Goal: Information Seeking & Learning: Learn about a topic

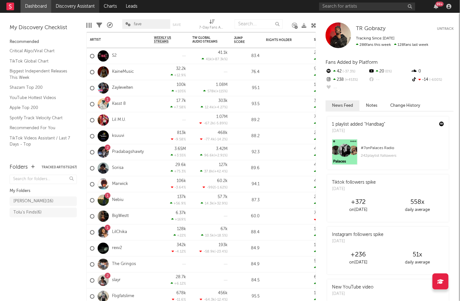
click at [89, 7] on link "Discovery Assistant" at bounding box center [75, 6] width 48 height 13
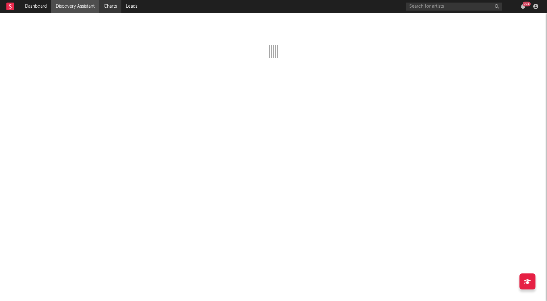
click at [113, 5] on link "Charts" at bounding box center [110, 6] width 22 height 13
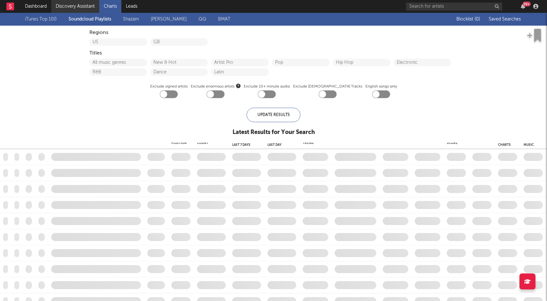
checkbox input "true"
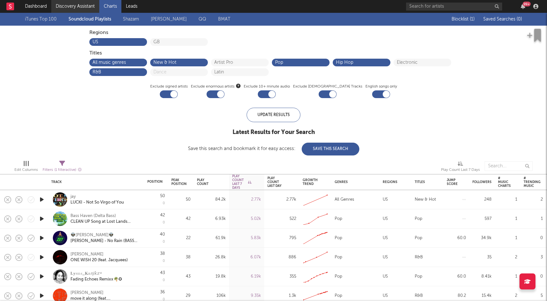
click at [79, 7] on link "Discovery Assistant" at bounding box center [75, 6] width 48 height 13
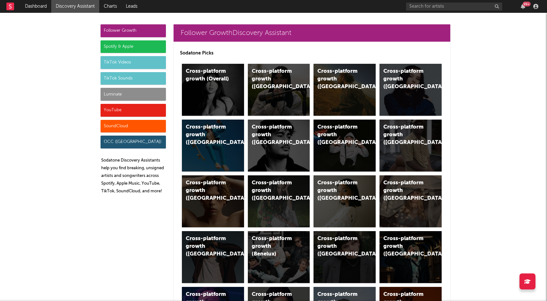
click at [130, 48] on div "Spotify & Apple" at bounding box center [133, 46] width 65 height 13
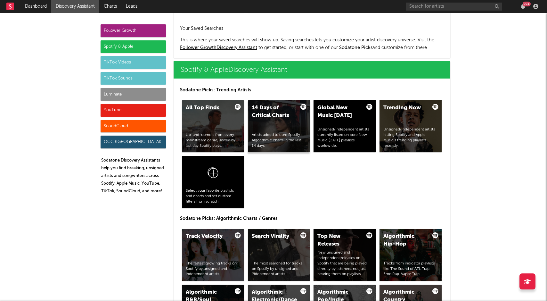
scroll to position [640, 0]
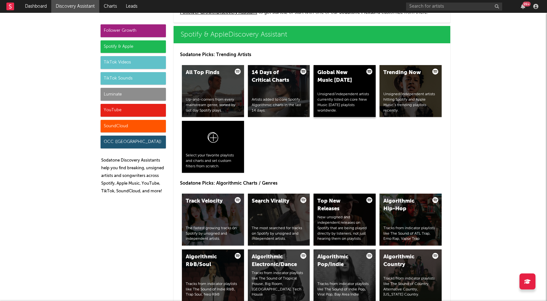
click at [336, 89] on div "Global New Music [DATE] Unsigned/independent artists currently listed on core N…" at bounding box center [345, 91] width 62 height 52
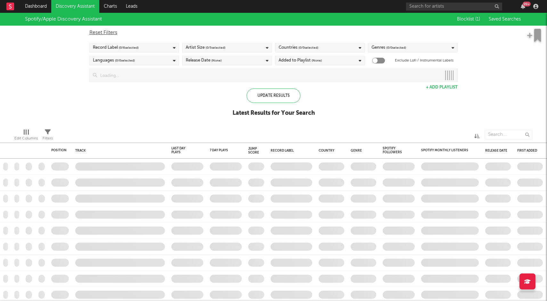
checkbox input "true"
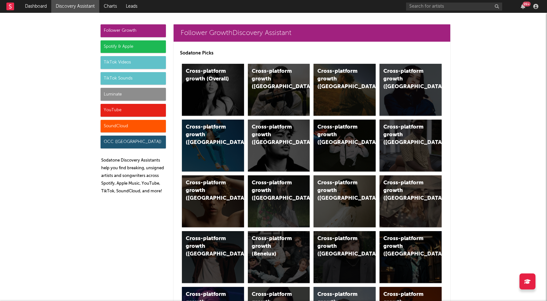
click at [137, 112] on div "YouTube" at bounding box center [133, 110] width 65 height 13
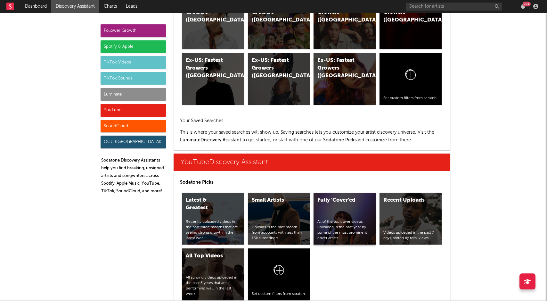
scroll to position [3585, 0]
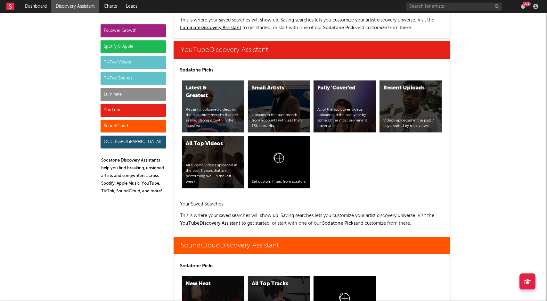
click at [137, 49] on div "Spotify & Apple" at bounding box center [133, 46] width 65 height 13
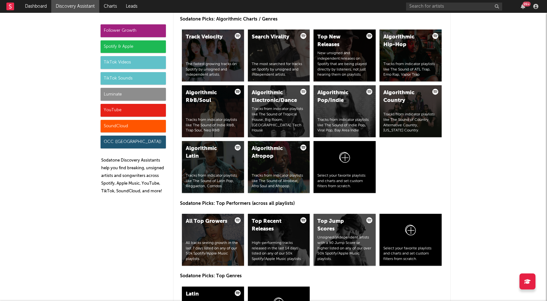
scroll to position [640, 0]
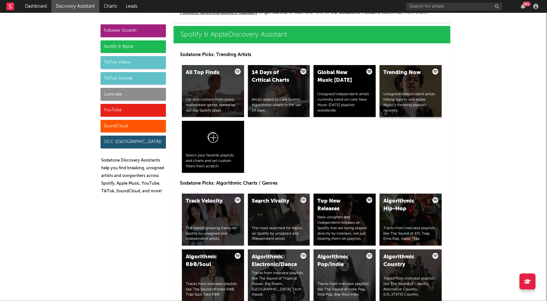
click at [397, 83] on div "Trending Now Unsigned/independent artists hitting Spotify and Apple Music’s tre…" at bounding box center [411, 91] width 62 height 52
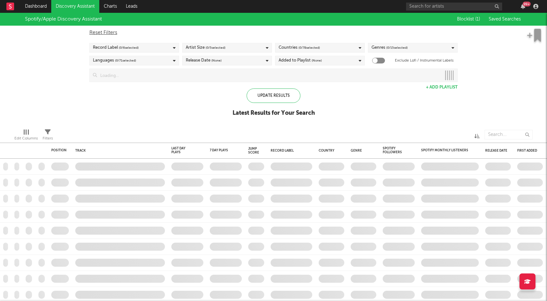
checkbox input "true"
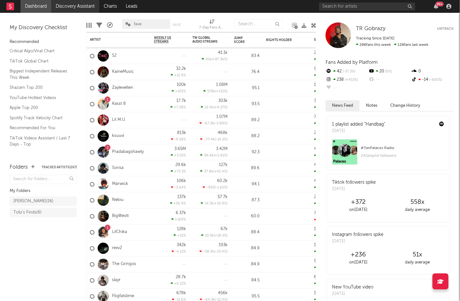
click at [79, 7] on link "Discovery Assistant" at bounding box center [75, 6] width 48 height 13
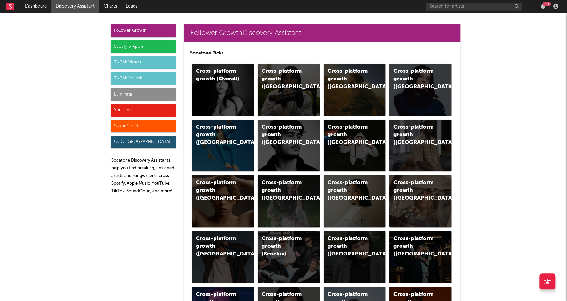
click at [136, 43] on div "Spotify & Apple" at bounding box center [143, 46] width 65 height 13
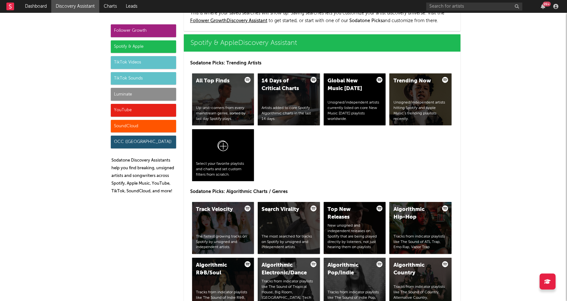
scroll to position [640, 0]
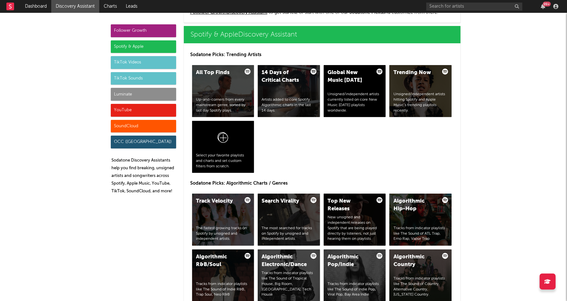
click at [137, 107] on div "YouTube" at bounding box center [143, 110] width 65 height 13
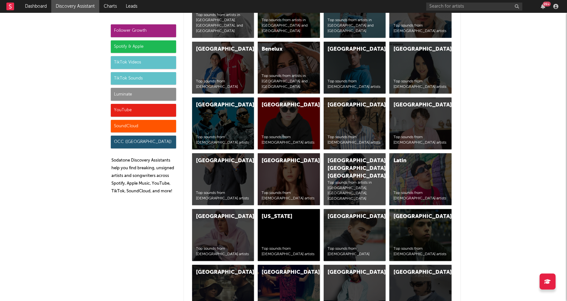
scroll to position [3584, 0]
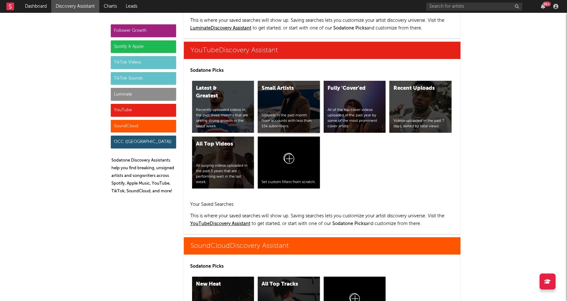
click at [283, 94] on div "Small Artists Uploads in the past month from accounts with less than 15k subscr…" at bounding box center [289, 107] width 62 height 52
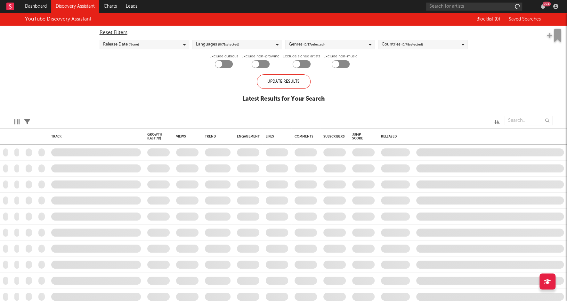
checkbox input "true"
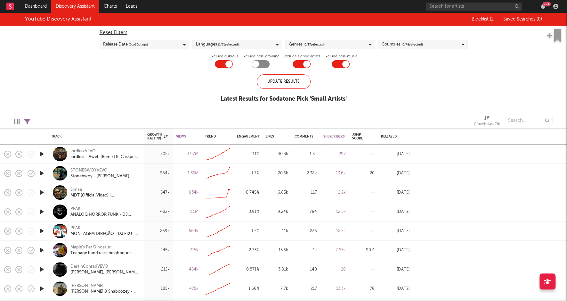
click at [70, 4] on link "Discovery Assistant" at bounding box center [75, 6] width 48 height 13
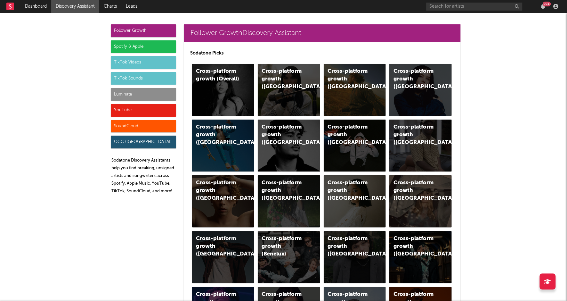
click at [12, 5] on rect at bounding box center [10, 7] width 8 height 8
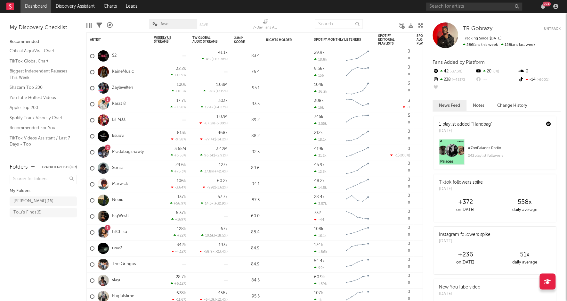
click at [13, 6] on rect at bounding box center [10, 7] width 8 height 8
click at [460, 5] on div at bounding box center [556, 6] width 10 height 5
click at [460, 7] on icon "button" at bounding box center [555, 6] width 5 height 5
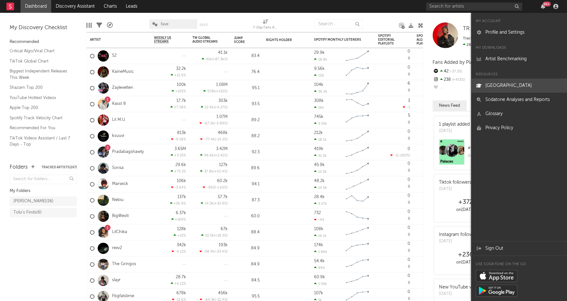
click at [460, 84] on link "[GEOGRAPHIC_DATA]" at bounding box center [519, 85] width 96 height 14
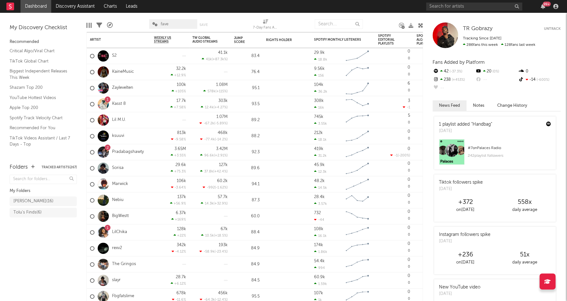
click at [244, 5] on nav "Dashboard Discovery Assistant Charts Leads 99 +" at bounding box center [283, 6] width 567 height 13
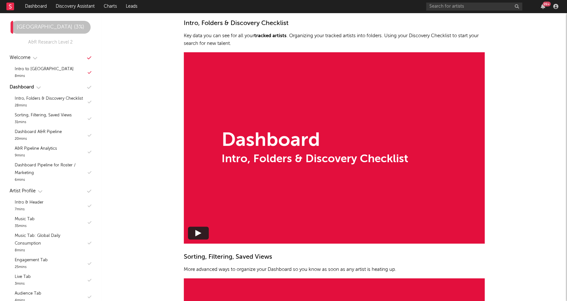
scroll to position [442, 0]
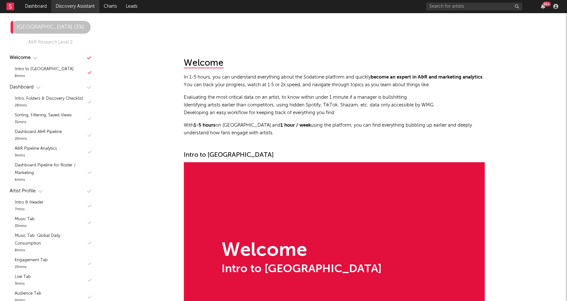
click at [68, 10] on link "Discovery Assistant" at bounding box center [75, 6] width 48 height 13
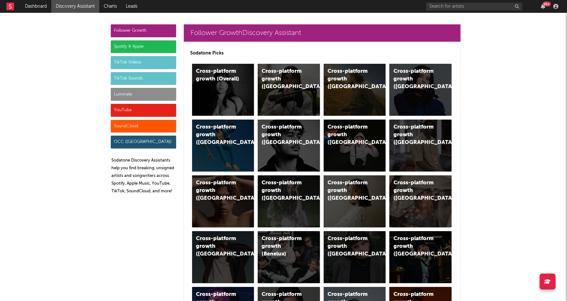
click at [136, 111] on div "YouTube" at bounding box center [143, 110] width 65 height 13
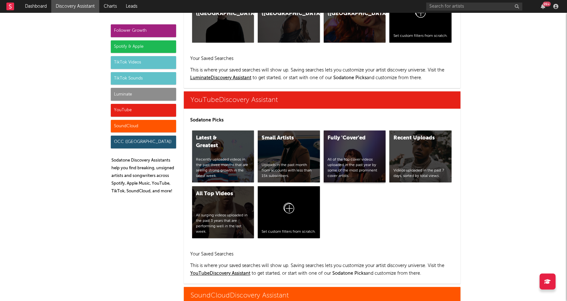
scroll to position [3585, 0]
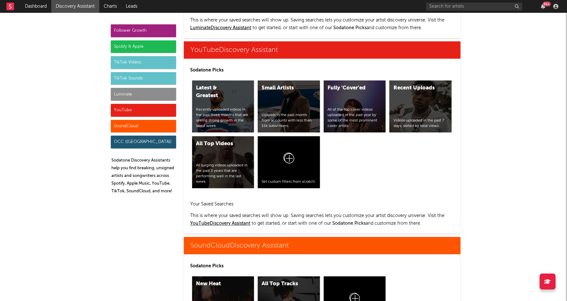
click at [138, 80] on div "TikTok Sounds" at bounding box center [143, 78] width 65 height 13
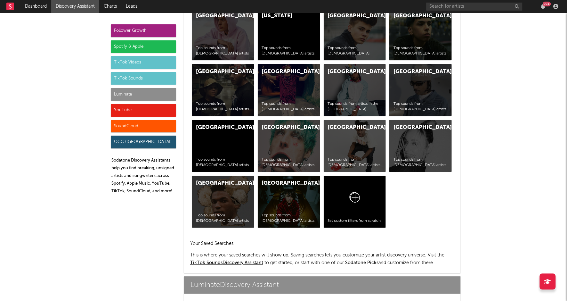
scroll to position [2140, 0]
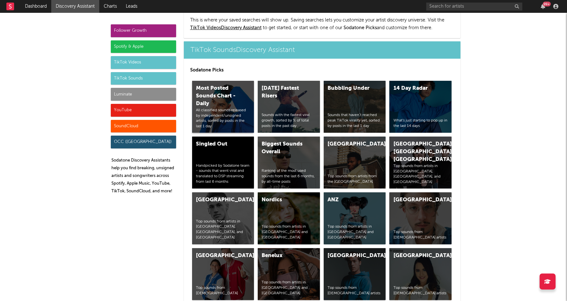
click at [236, 108] on div "All classified sounds released by independent/unsigned artists, sorted by posts…" at bounding box center [223, 118] width 54 height 21
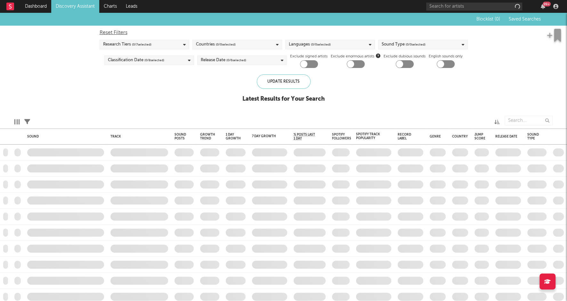
checkbox input "true"
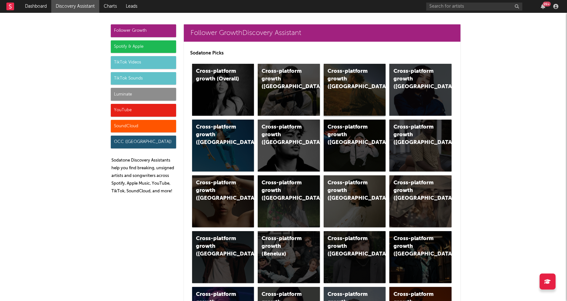
click at [356, 90] on div "Cross-platform growth ([GEOGRAPHIC_DATA])" at bounding box center [355, 90] width 62 height 52
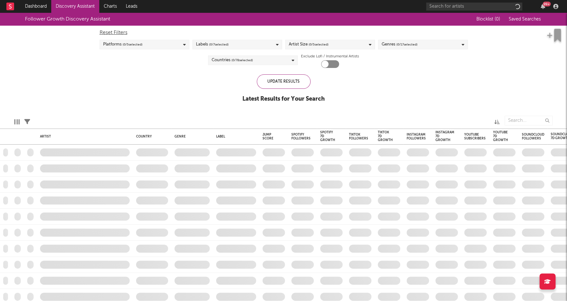
checkbox input "true"
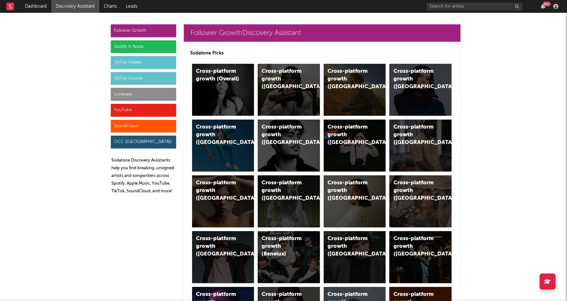
click at [137, 111] on div "YouTube" at bounding box center [143, 110] width 65 height 13
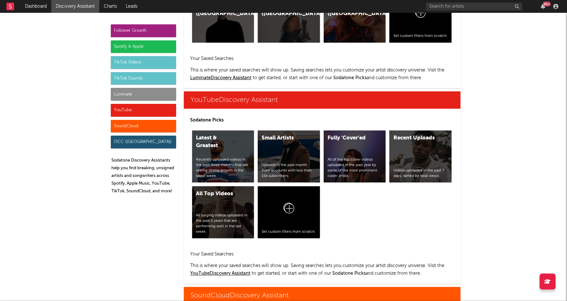
scroll to position [3585, 0]
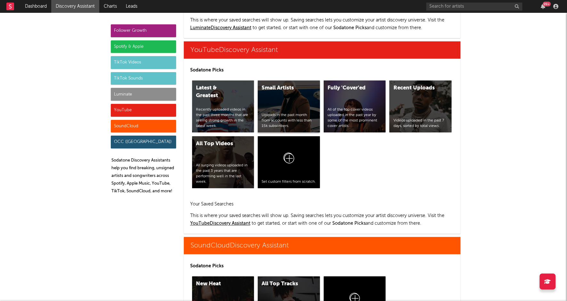
click at [284, 95] on div "Small Artists Uploads in the past month from accounts with less than 15k subscr…" at bounding box center [289, 106] width 62 height 52
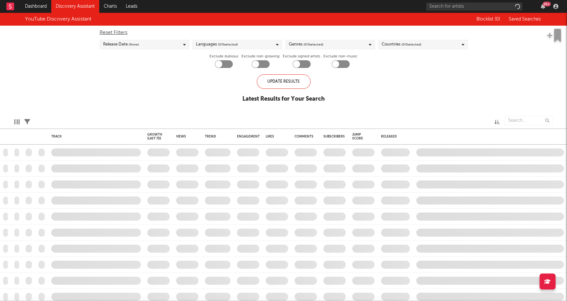
checkbox input "true"
